Goal: Communication & Community: Answer question/provide support

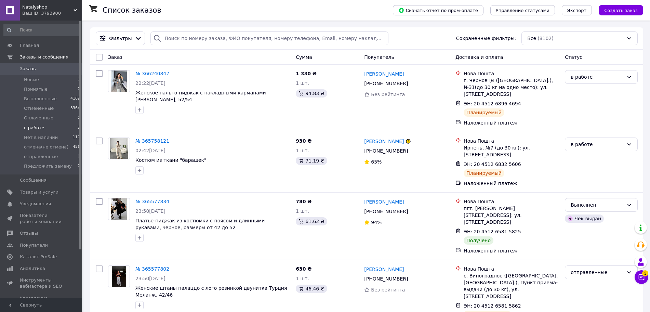
click at [70, 130] on li "в работе 2" at bounding box center [42, 128] width 84 height 10
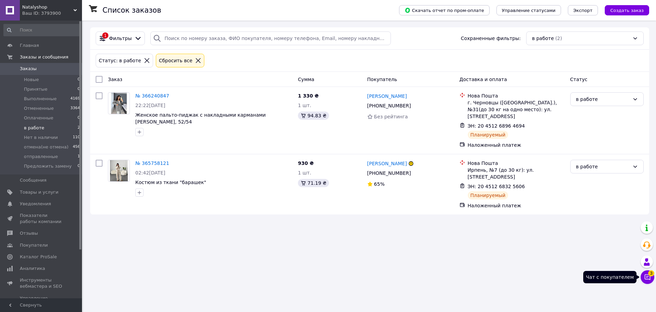
click at [650, 278] on button "Чат с покупателем 3" at bounding box center [648, 277] width 14 height 14
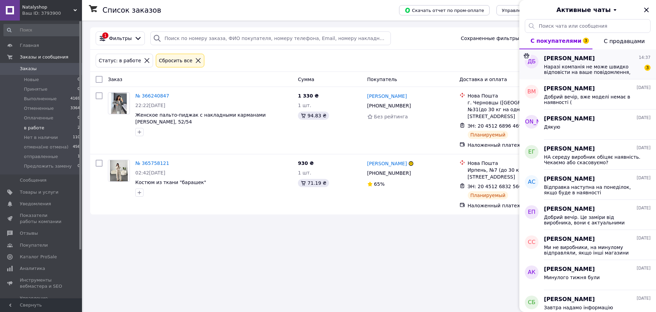
click at [580, 59] on span "[PERSON_NAME]" at bounding box center [569, 59] width 51 height 8
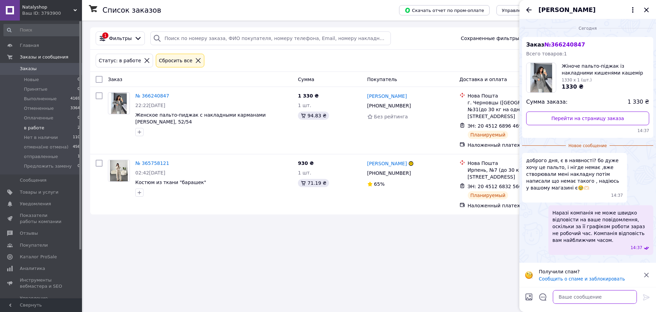
drag, startPoint x: 587, startPoint y: 295, endPoint x: 584, endPoint y: 300, distance: 4.9
click at [586, 297] on textarea at bounding box center [595, 297] width 84 height 14
type textarea "Добрий вечір, це один виробник лише"
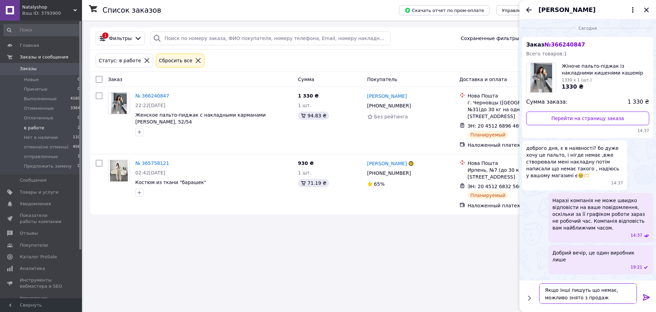
type textarea "Якщо інші пишуть що немає, можливо знято з продажу"
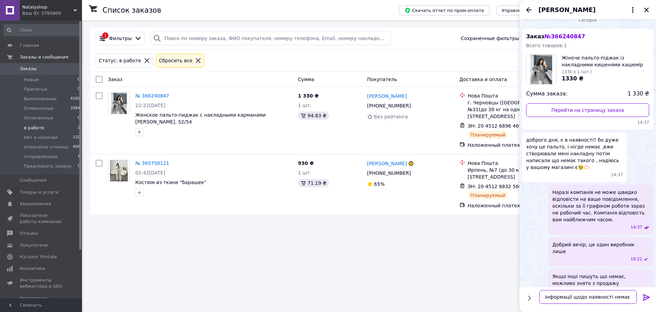
type textarea "Інформації щодо наявності немає"
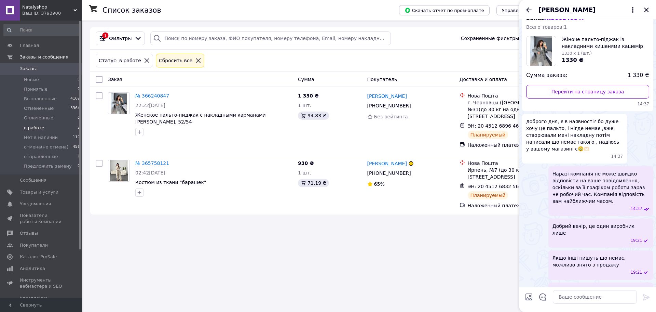
click at [537, 8] on div "[PERSON_NAME]" at bounding box center [588, 9] width 137 height 19
click at [651, 6] on icon "Закрыть" at bounding box center [647, 10] width 8 height 8
